Goal: Information Seeking & Learning: Learn about a topic

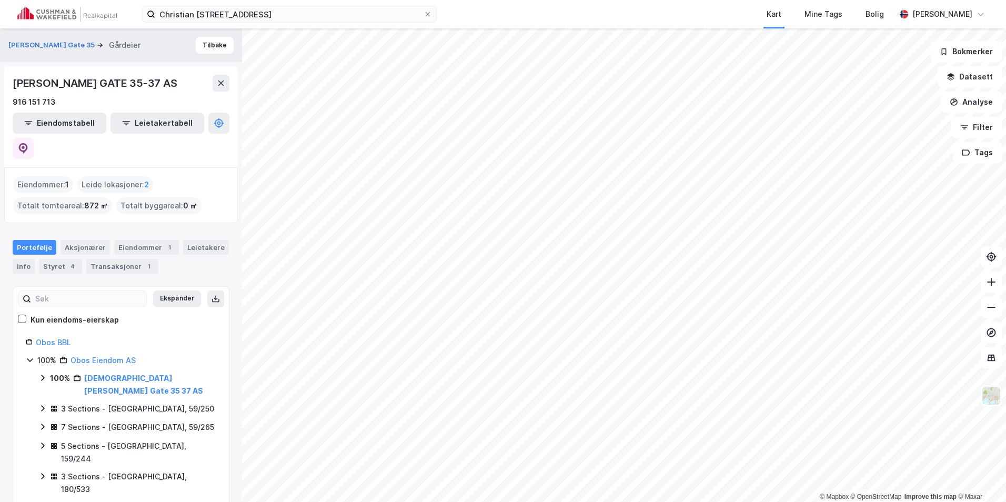
click at [76, 14] on img at bounding box center [67, 14] width 100 height 15
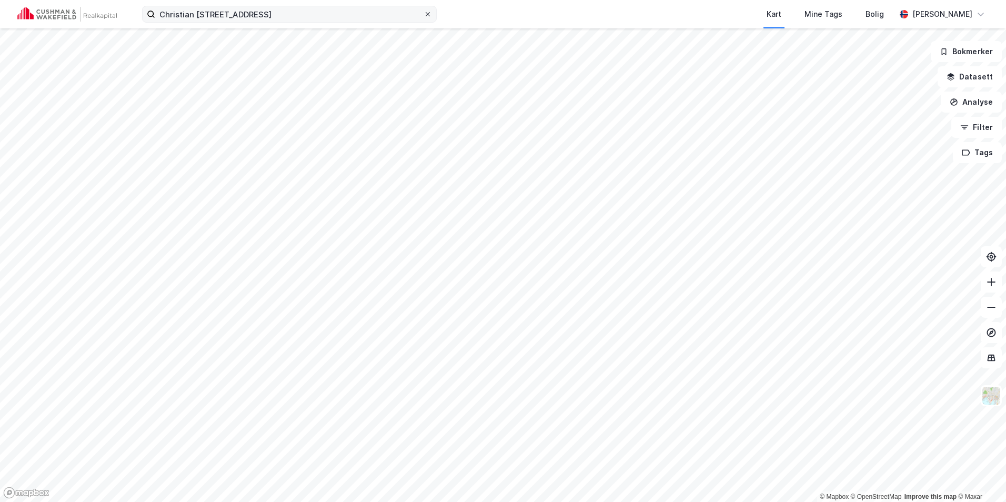
click at [428, 12] on icon at bounding box center [428, 14] width 6 height 6
click at [424, 12] on input "Christian Krohgs gate 35" at bounding box center [289, 14] width 268 height 16
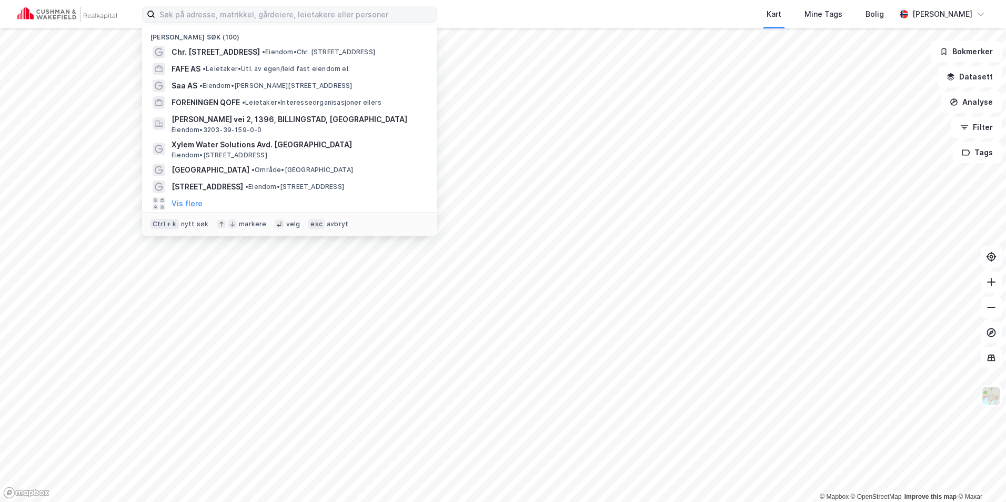
click at [73, 16] on img at bounding box center [67, 14] width 100 height 15
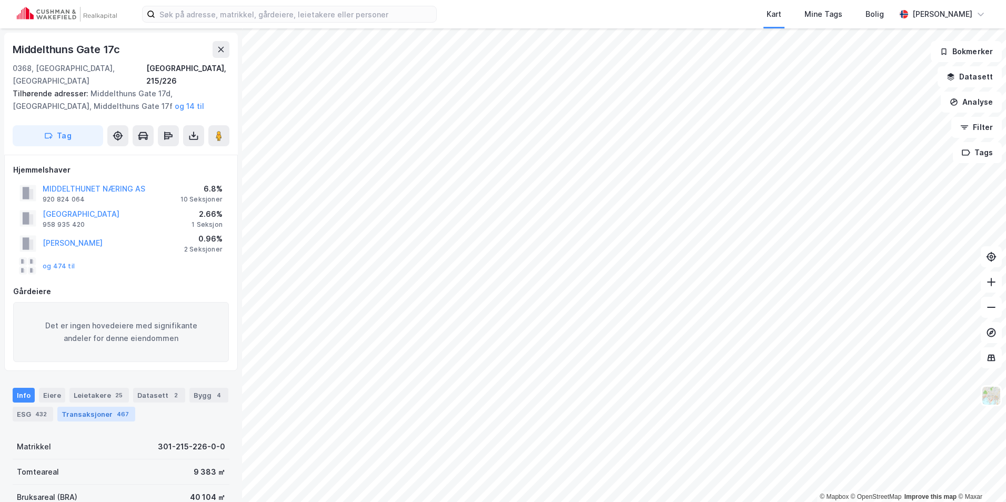
click at [104, 407] on div "Transaksjoner 467" at bounding box center [96, 414] width 78 height 15
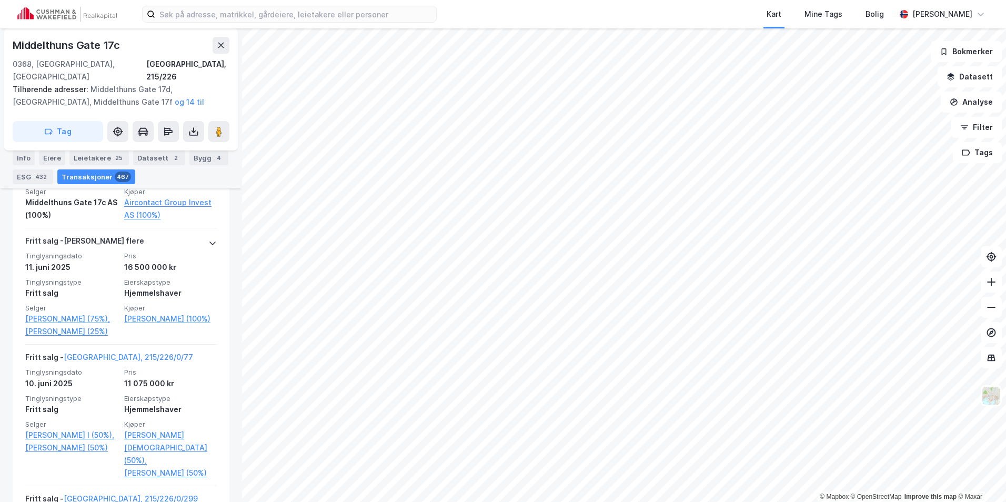
scroll to position [1064, 0]
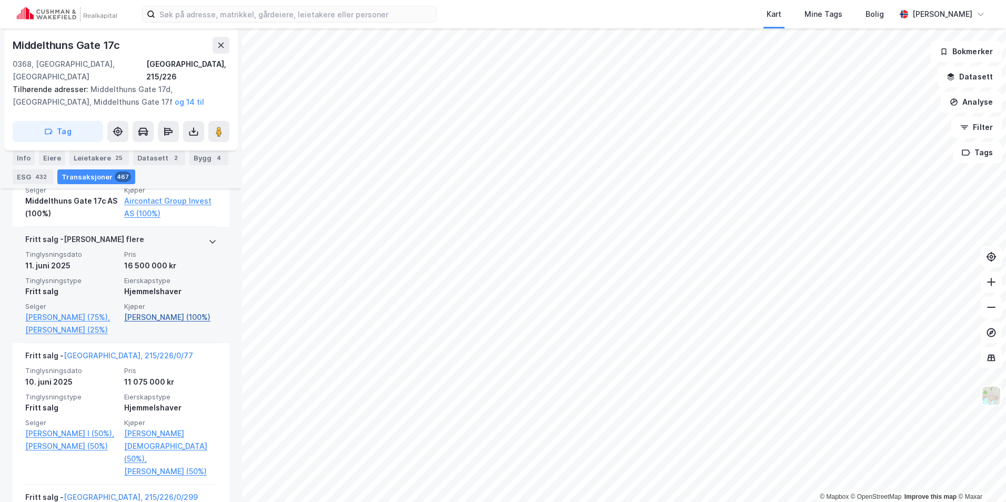
click at [167, 318] on link "[PERSON_NAME] (100%)" at bounding box center [170, 317] width 93 height 13
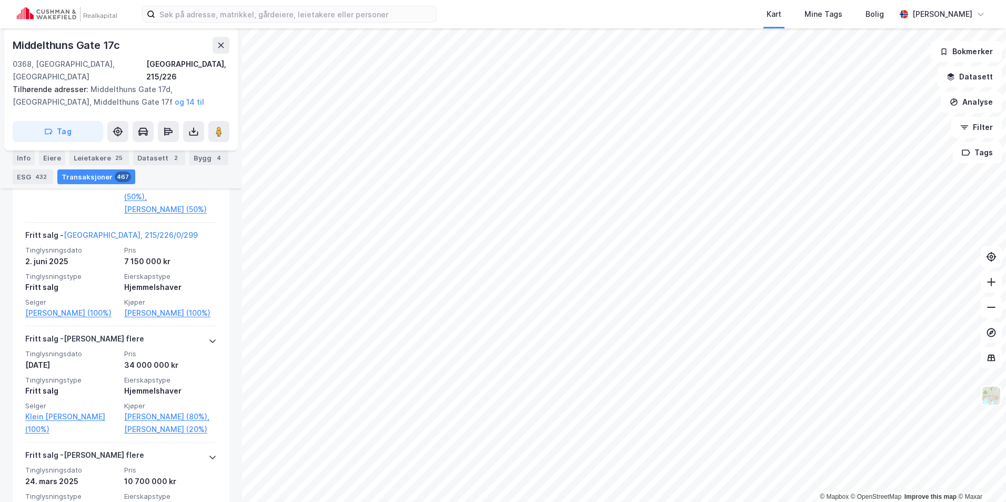
scroll to position [1328, 0]
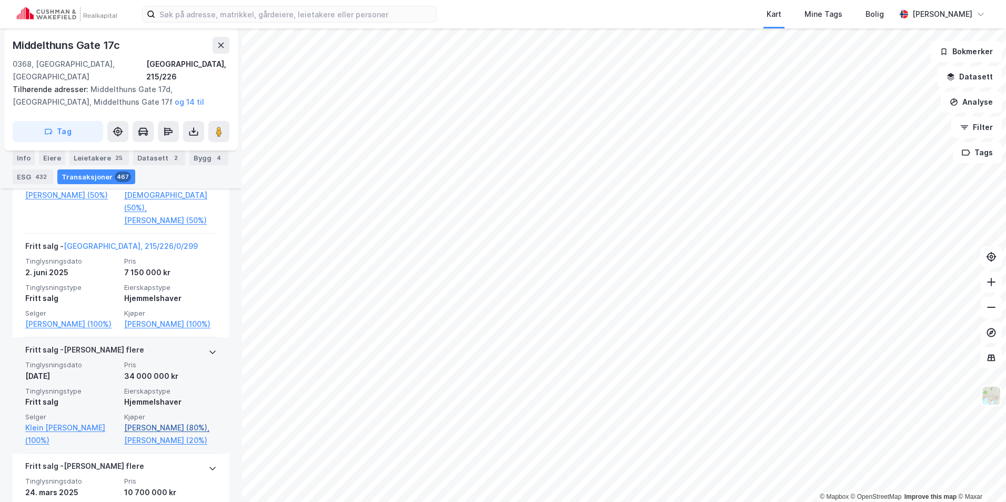
click at [153, 422] on link "[PERSON_NAME] (80%)," at bounding box center [170, 428] width 93 height 13
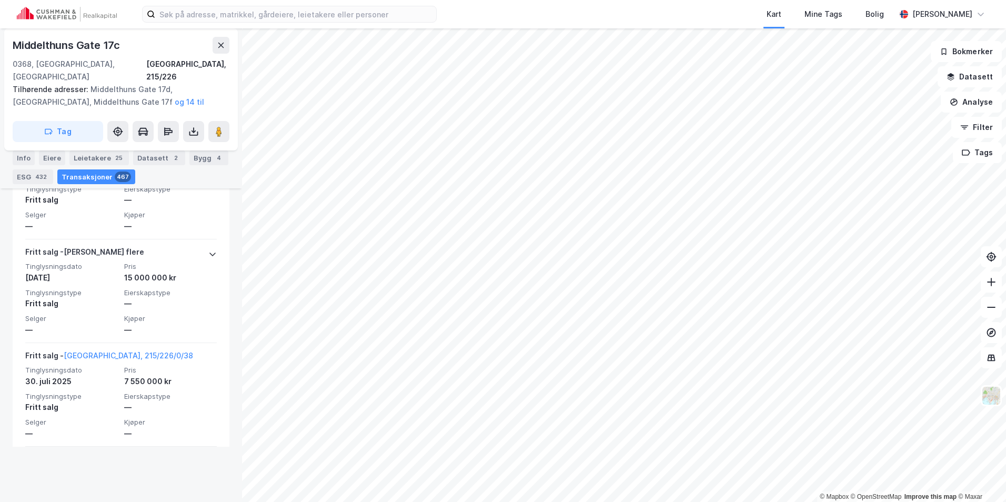
scroll to position [485, 0]
click at [98, 15] on img at bounding box center [67, 14] width 100 height 15
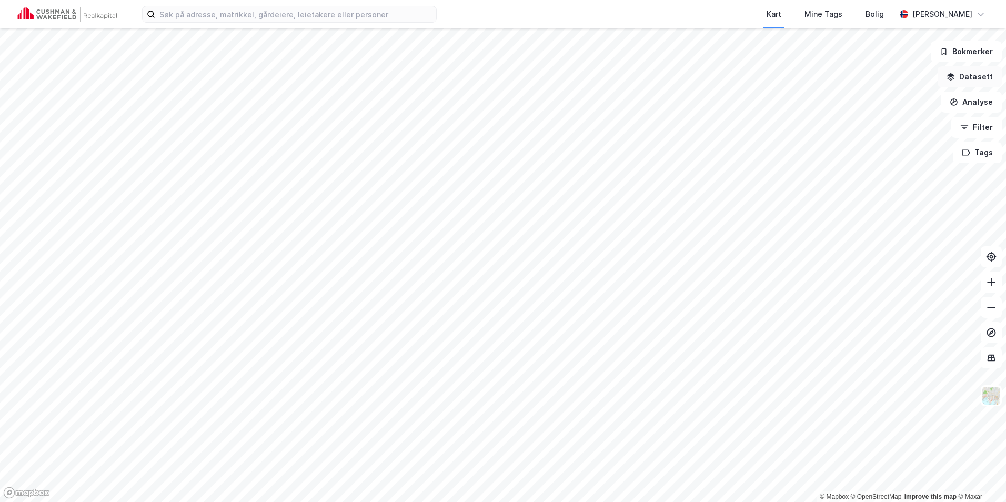
click at [966, 84] on button "Datasett" at bounding box center [970, 76] width 64 height 21
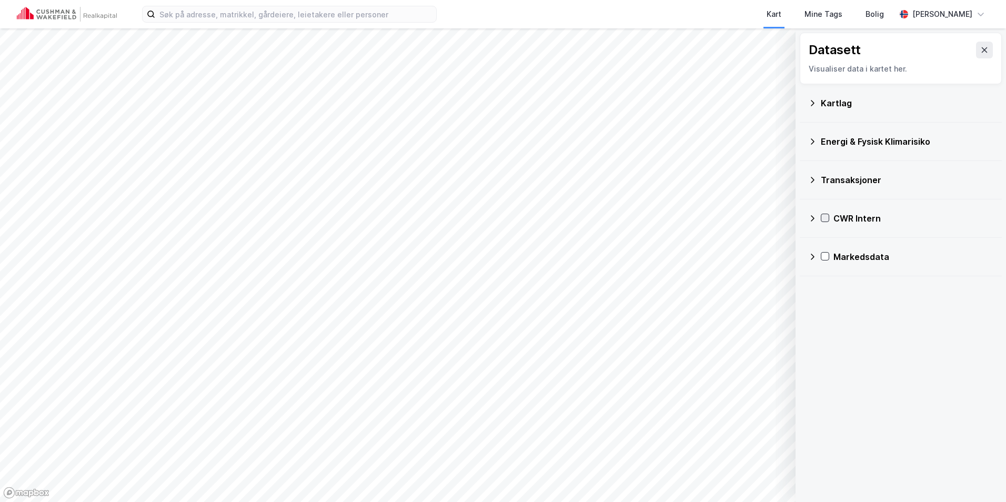
click at [828, 218] on icon at bounding box center [825, 217] width 7 height 7
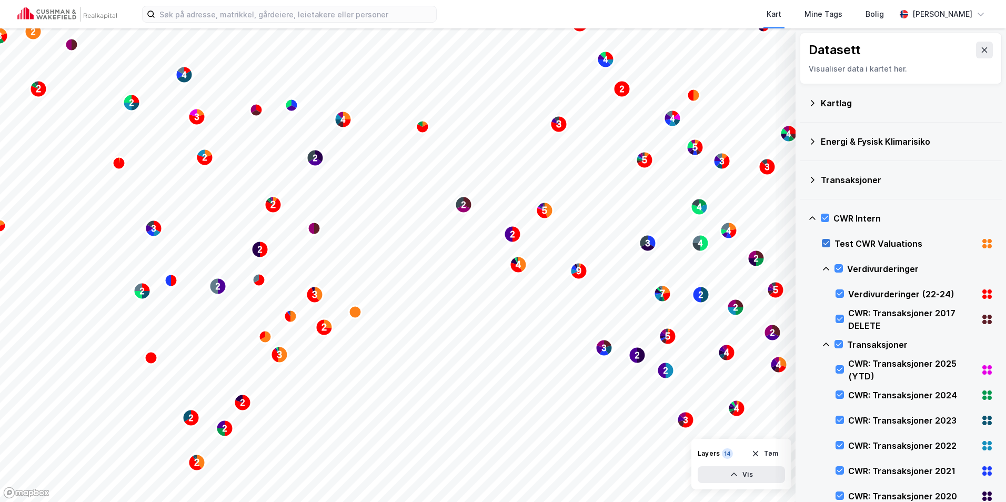
click at [824, 245] on icon at bounding box center [826, 242] width 7 height 7
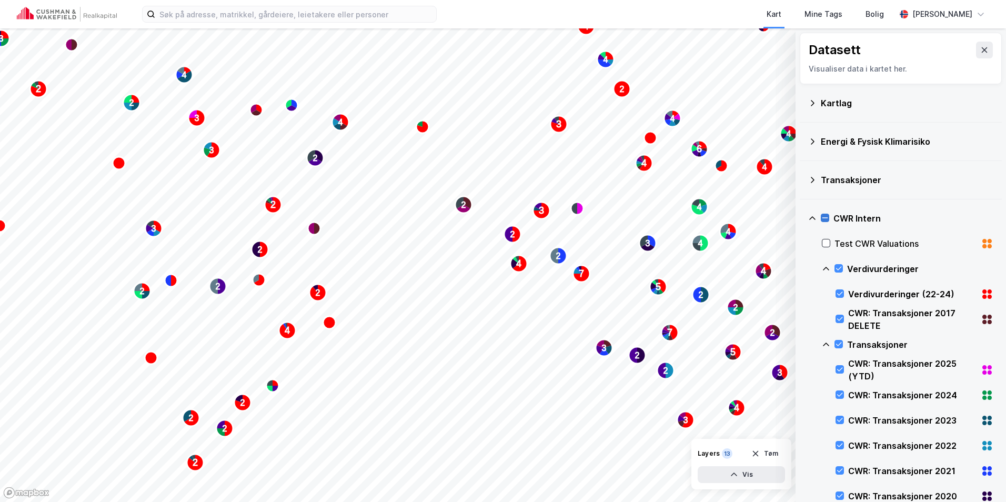
click at [829, 216] on div at bounding box center [825, 218] width 8 height 8
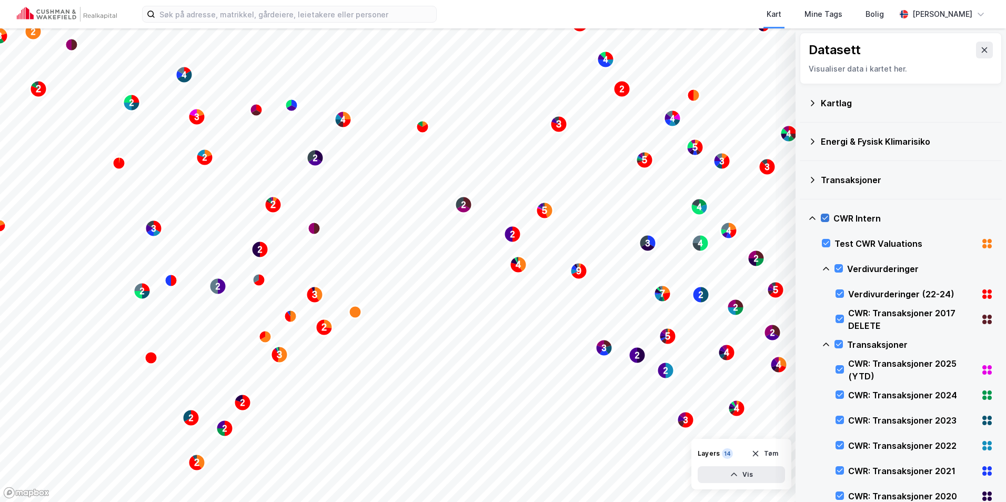
click at [826, 218] on icon at bounding box center [826, 218] width 6 height 4
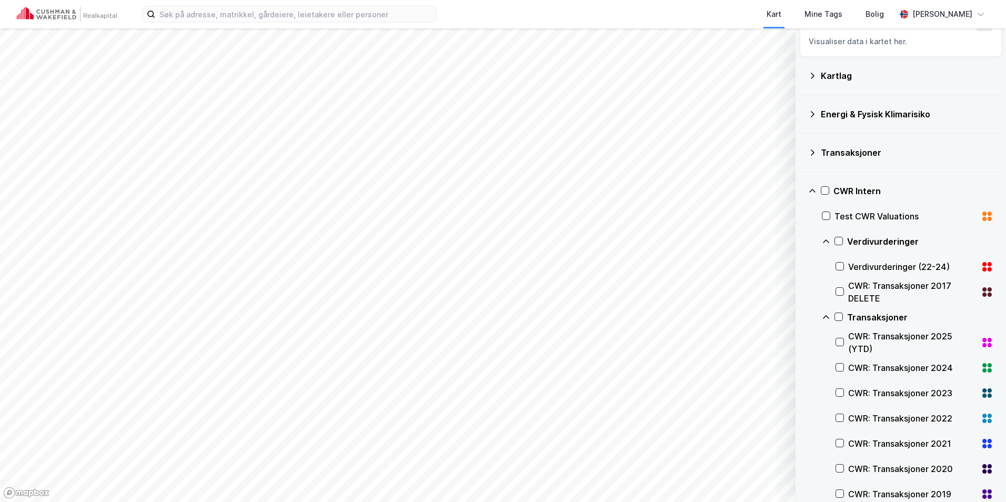
scroll to position [53, 0]
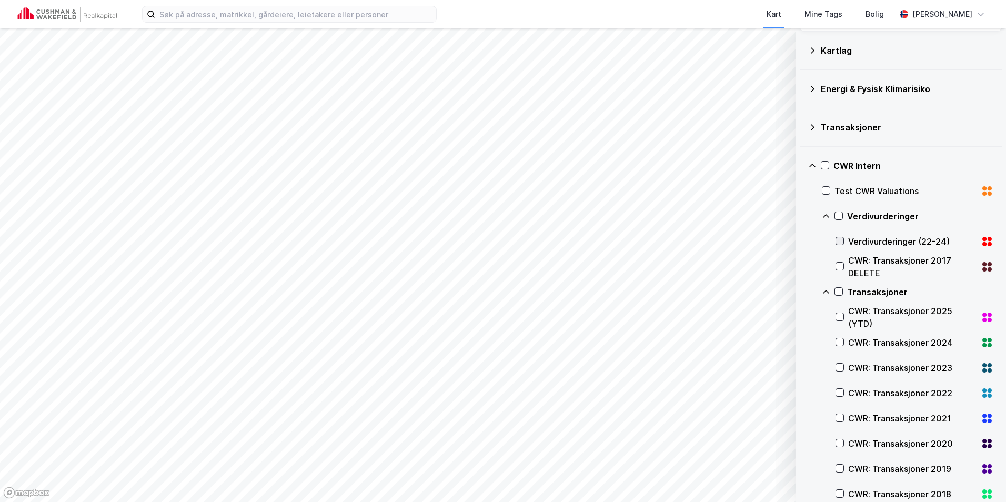
click at [840, 242] on icon at bounding box center [840, 241] width 6 height 4
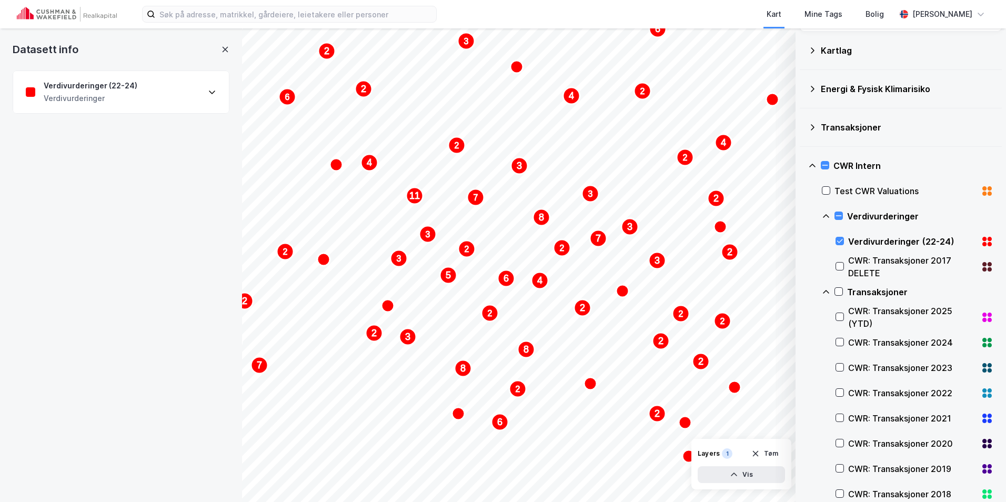
click at [223, 49] on icon at bounding box center [226, 49] width 6 height 5
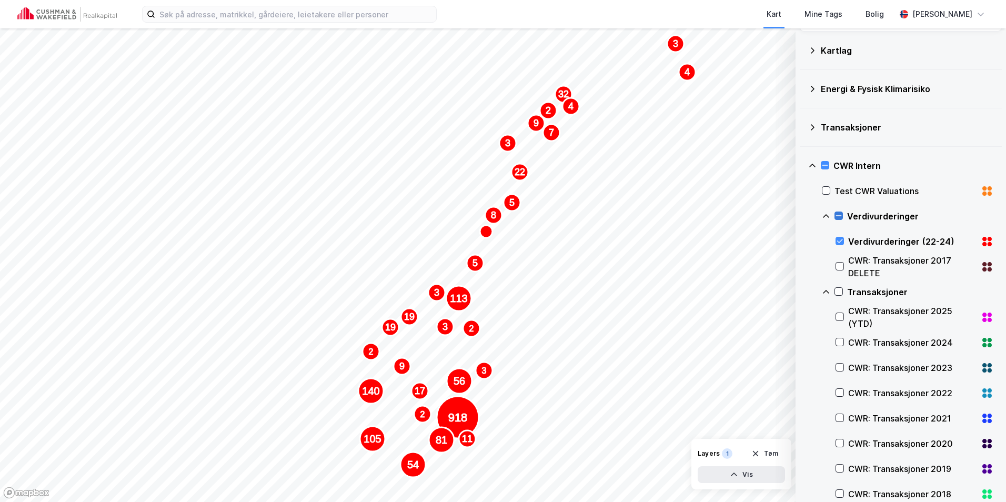
click at [840, 219] on icon at bounding box center [838, 215] width 7 height 7
click at [839, 233] on div "Verdivurderinger (22-24)" at bounding box center [915, 241] width 158 height 25
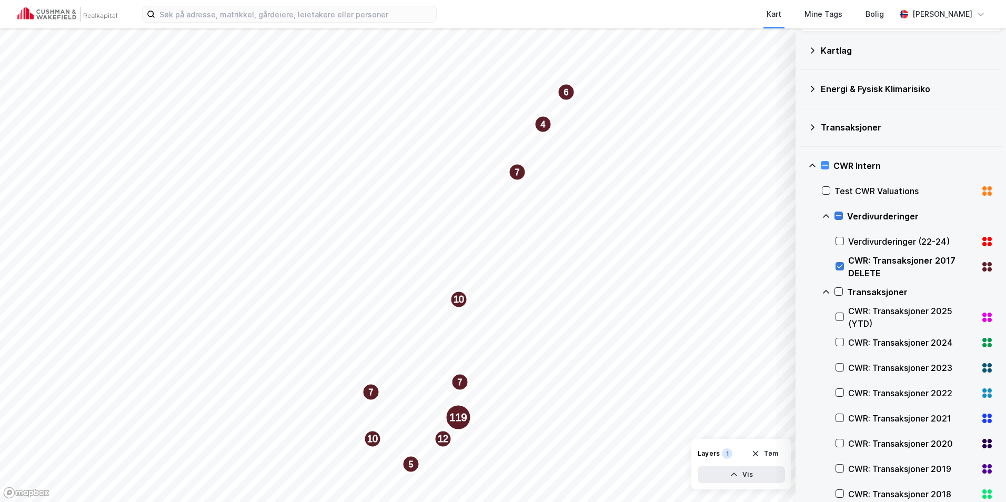
click at [838, 266] on icon at bounding box center [839, 266] width 7 height 7
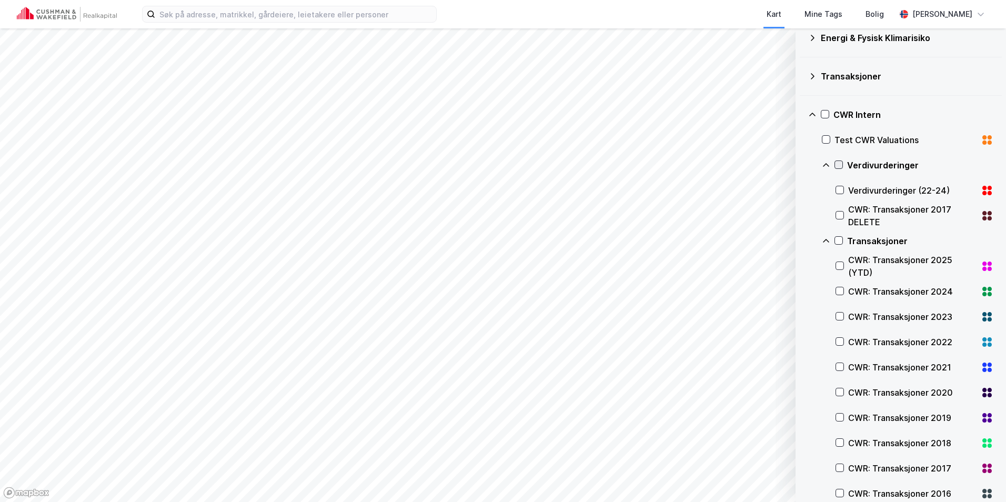
scroll to position [183, 0]
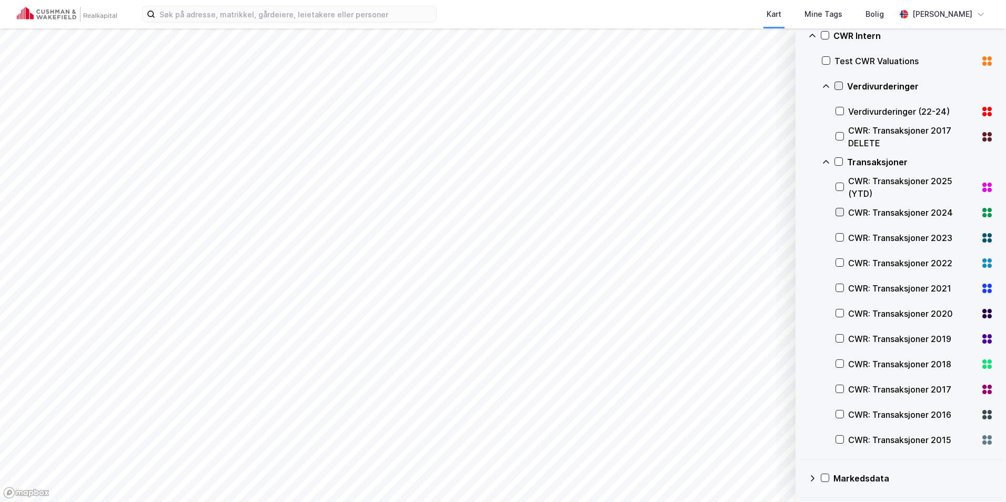
click at [842, 212] on icon at bounding box center [840, 213] width 6 height 4
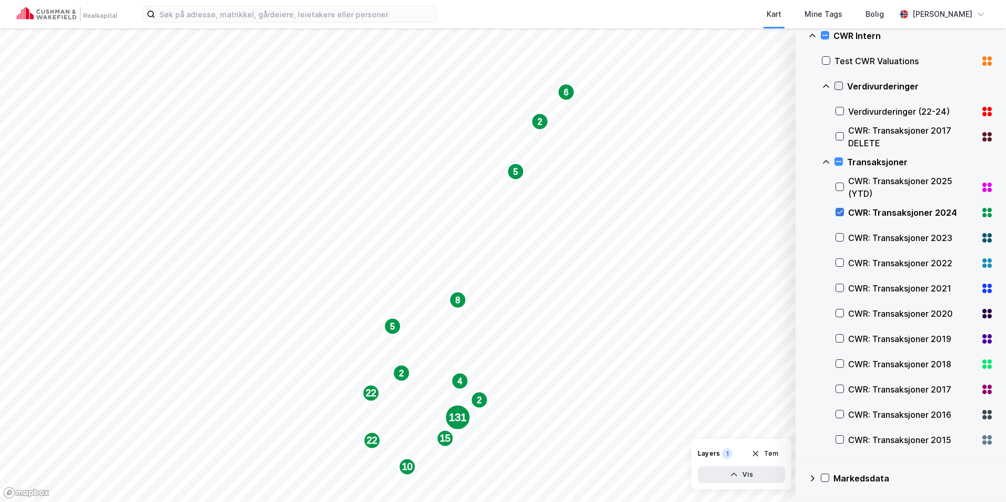
click at [841, 212] on icon at bounding box center [840, 213] width 6 height 4
